Goal: Task Accomplishment & Management: Manage account settings

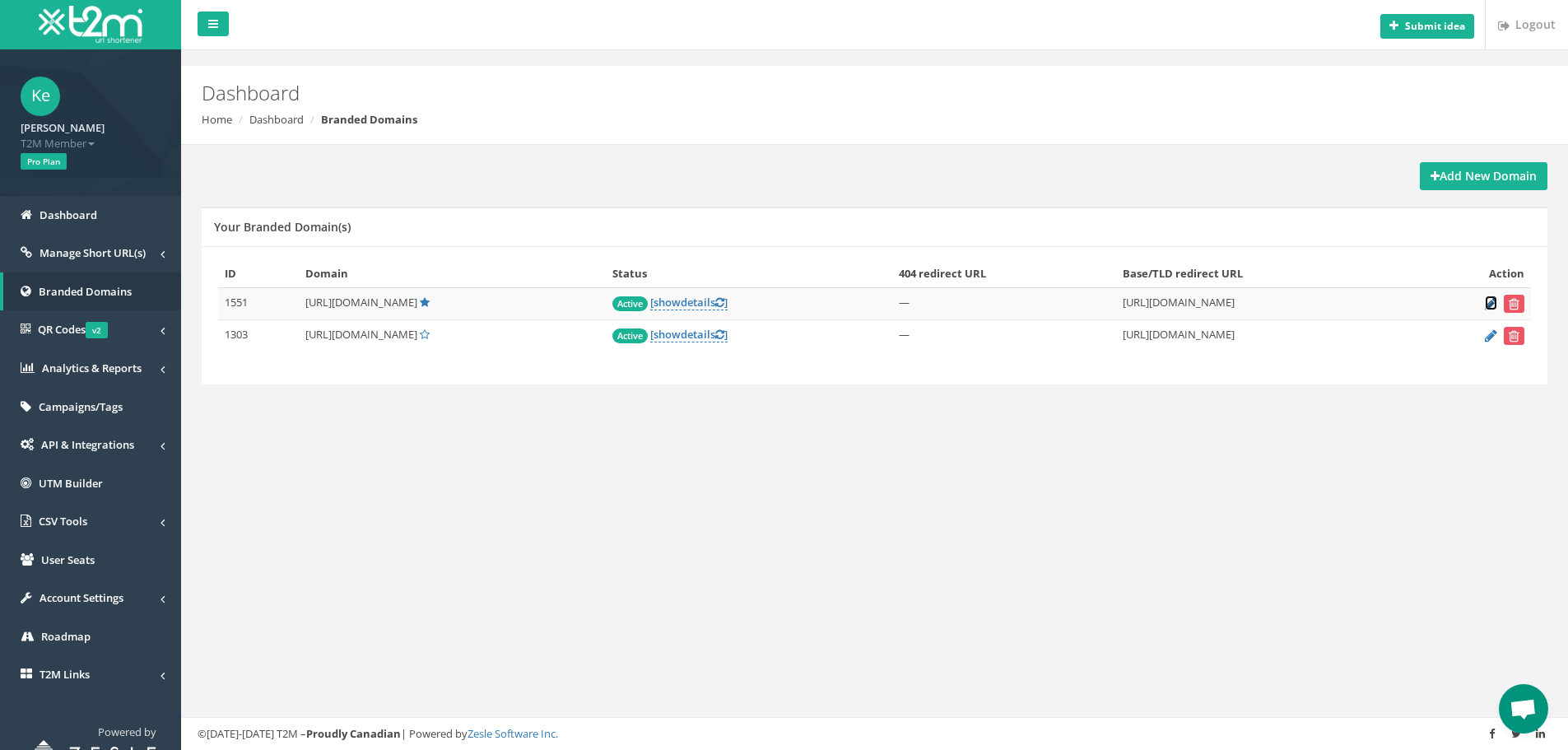
click at [1492, 306] on icon at bounding box center [1491, 303] width 12 height 10
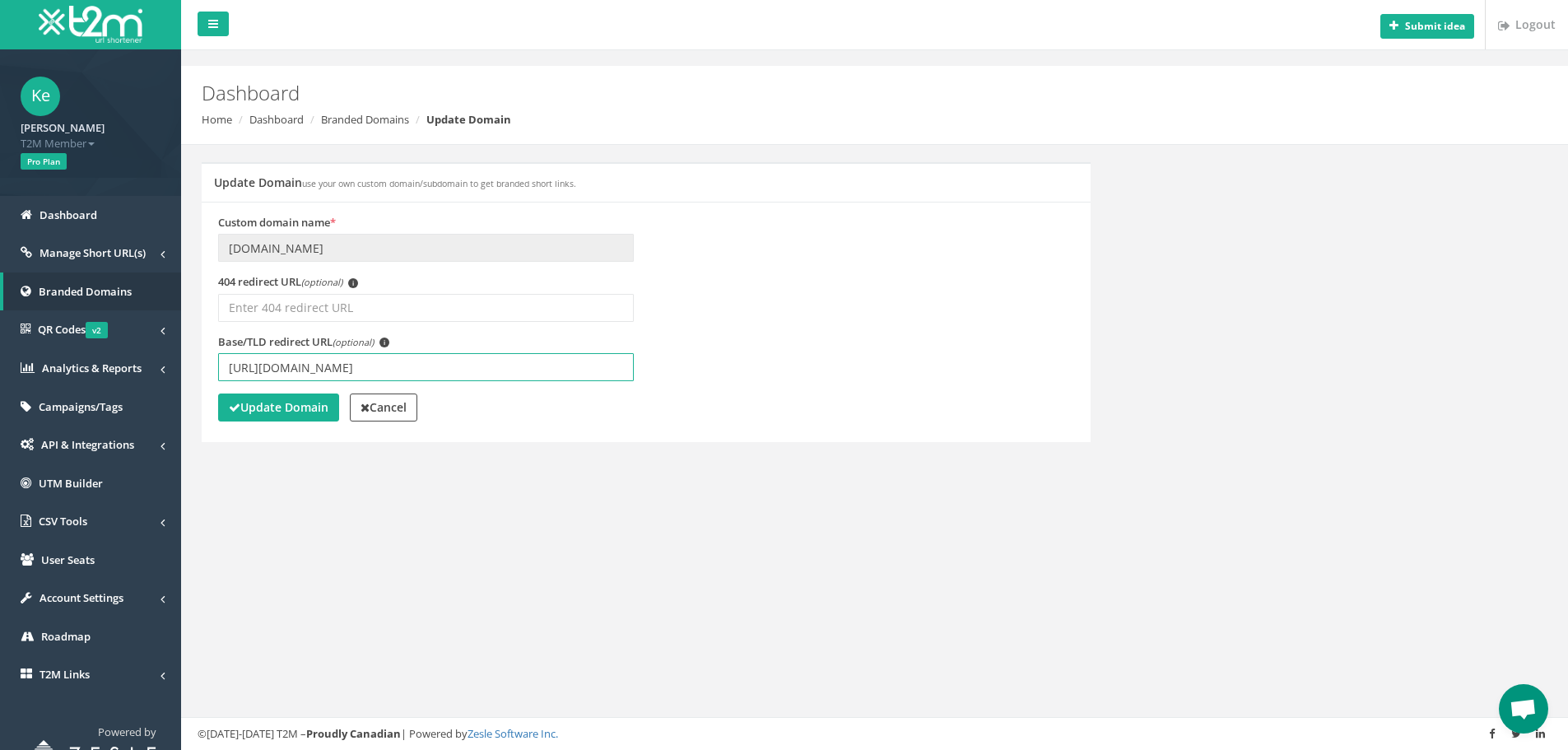
click at [371, 369] on input "[URL][DOMAIN_NAME]" at bounding box center [426, 366] width 415 height 28
type input "[URL][DOMAIN_NAME]"
click at [311, 409] on strong "Update Domain" at bounding box center [279, 407] width 100 height 15
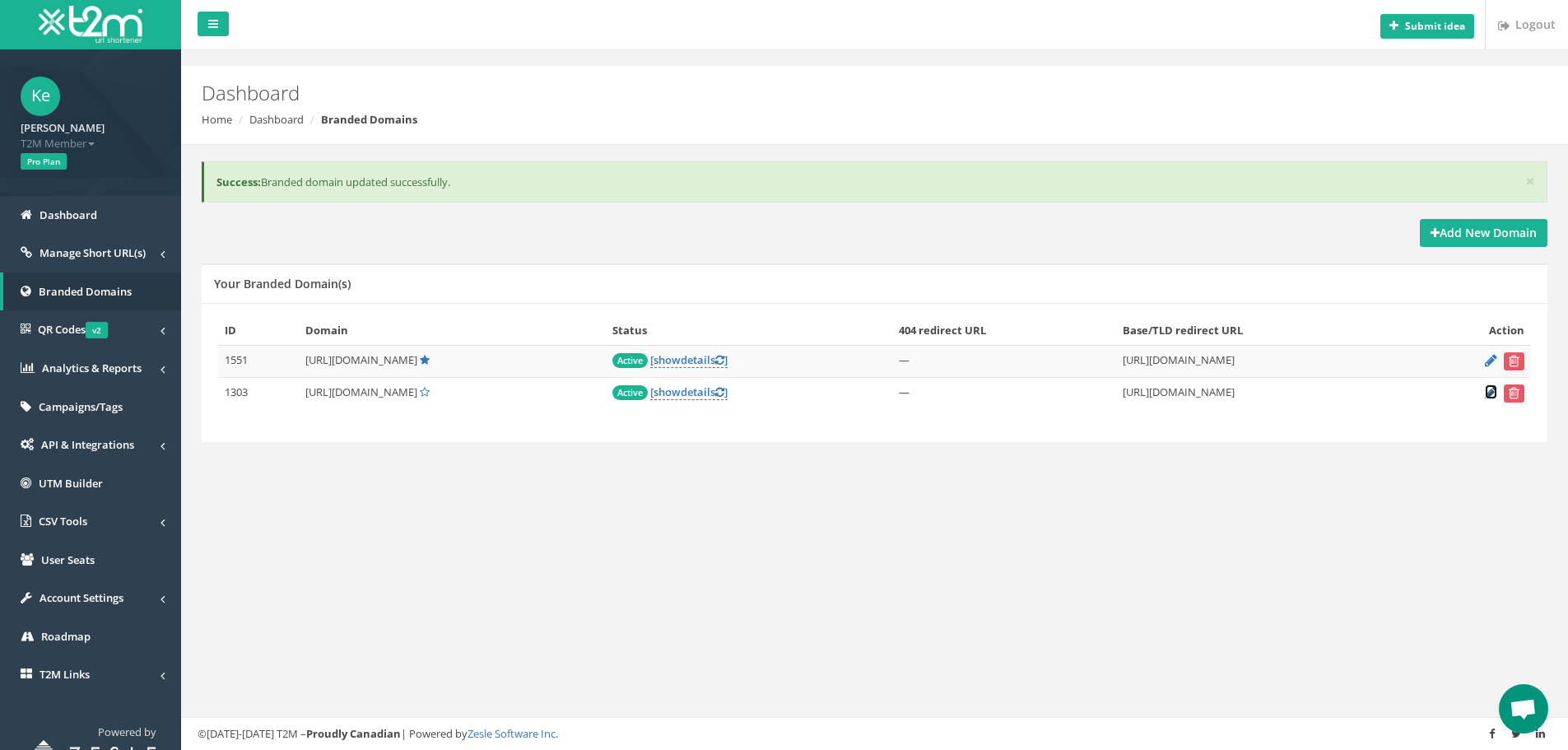
click at [1491, 390] on icon at bounding box center [1491, 392] width 12 height 10
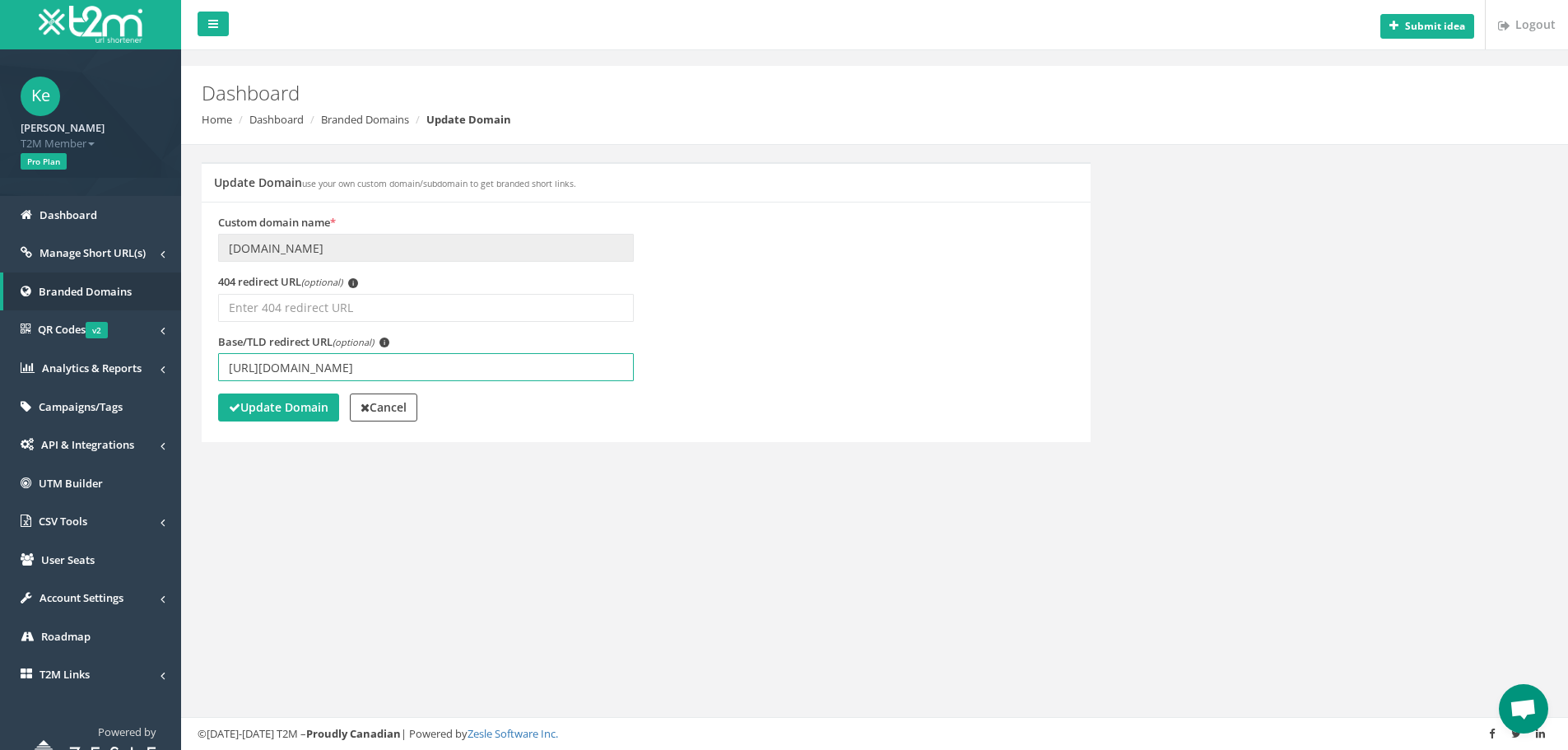
click at [372, 366] on input "[URL][DOMAIN_NAME]" at bounding box center [426, 366] width 415 height 28
type input "[URL][DOMAIN_NAME]"
click at [276, 410] on strong "Update Domain" at bounding box center [279, 407] width 100 height 15
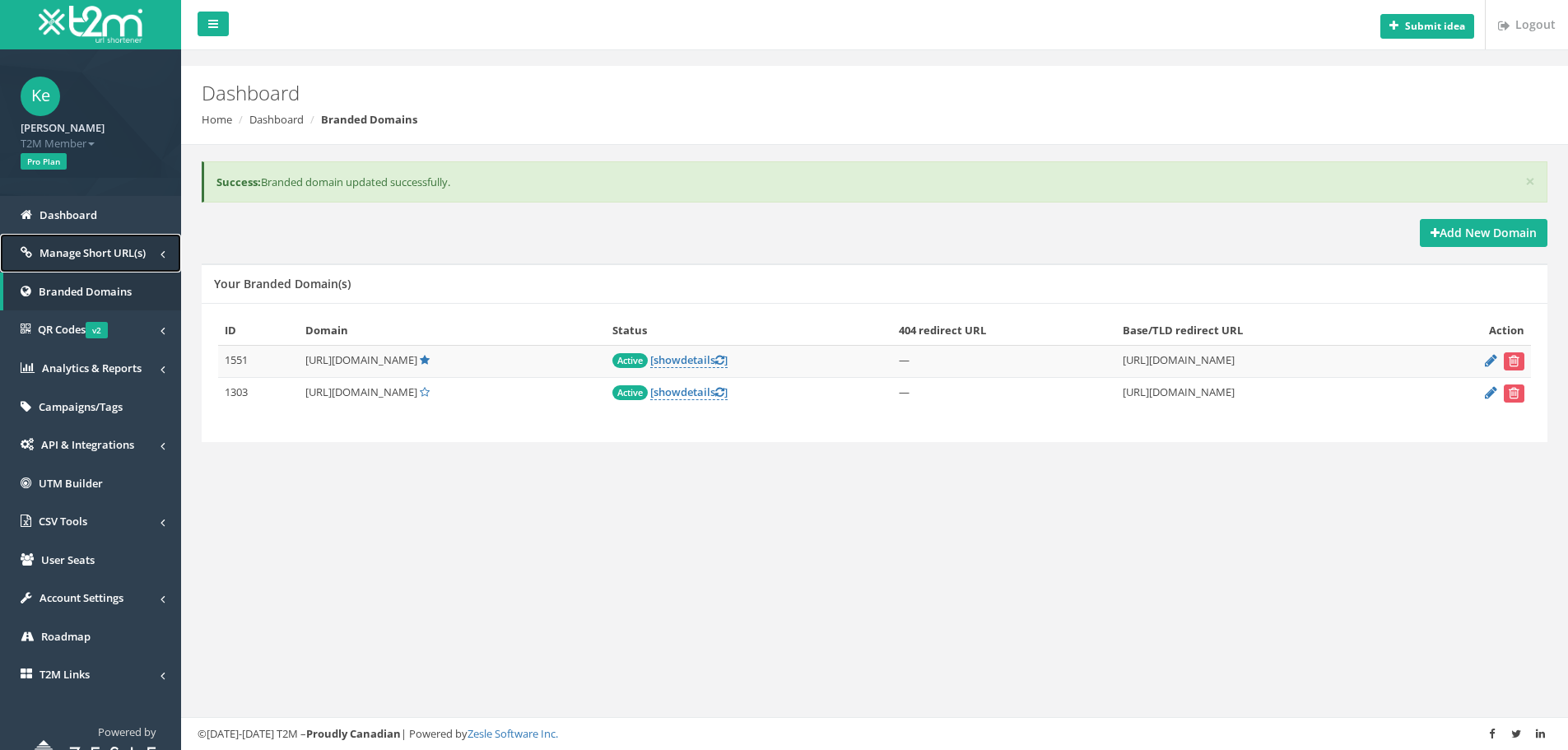
click at [131, 255] on span "Manage Short URL(s)" at bounding box center [92, 252] width 106 height 15
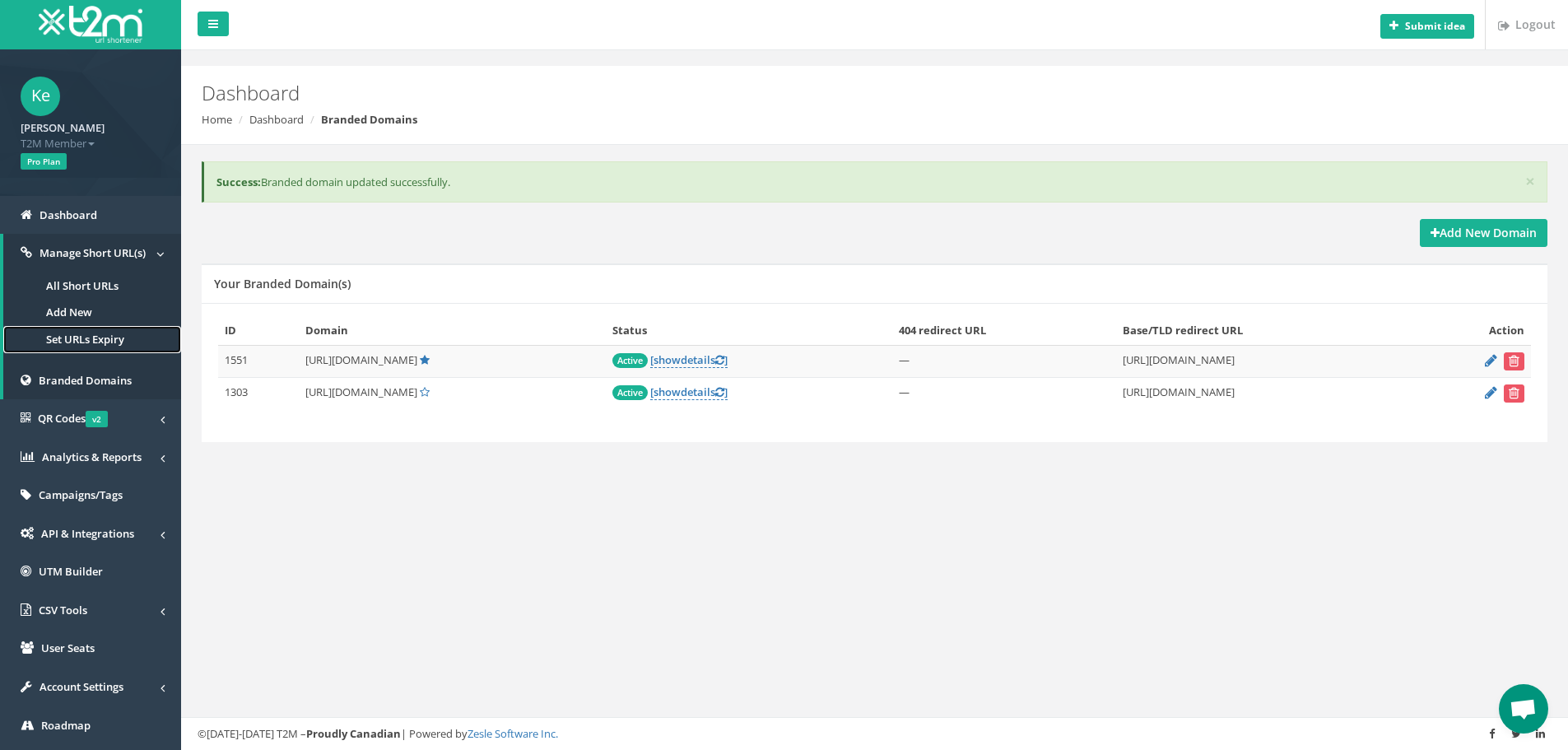
click at [95, 336] on link "Set URLs Expiry" at bounding box center [92, 340] width 178 height 28
